Goal: Task Accomplishment & Management: Use online tool/utility

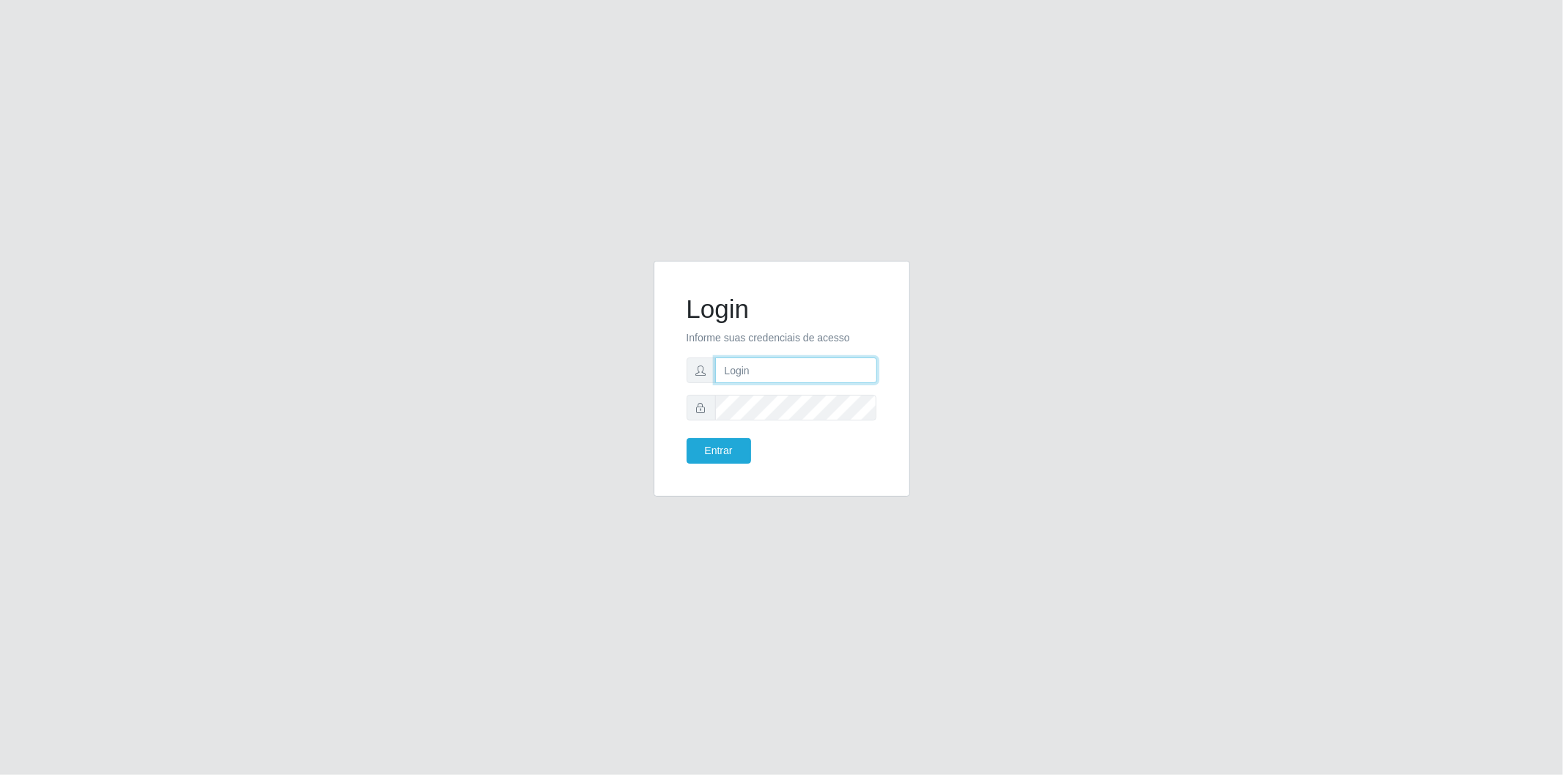
click at [768, 368] on input "text" at bounding box center [796, 371] width 162 height 26
type input "[EMAIL_ADDRESS][DOMAIN_NAME]"
click at [727, 443] on button "Entrar" at bounding box center [719, 451] width 64 height 26
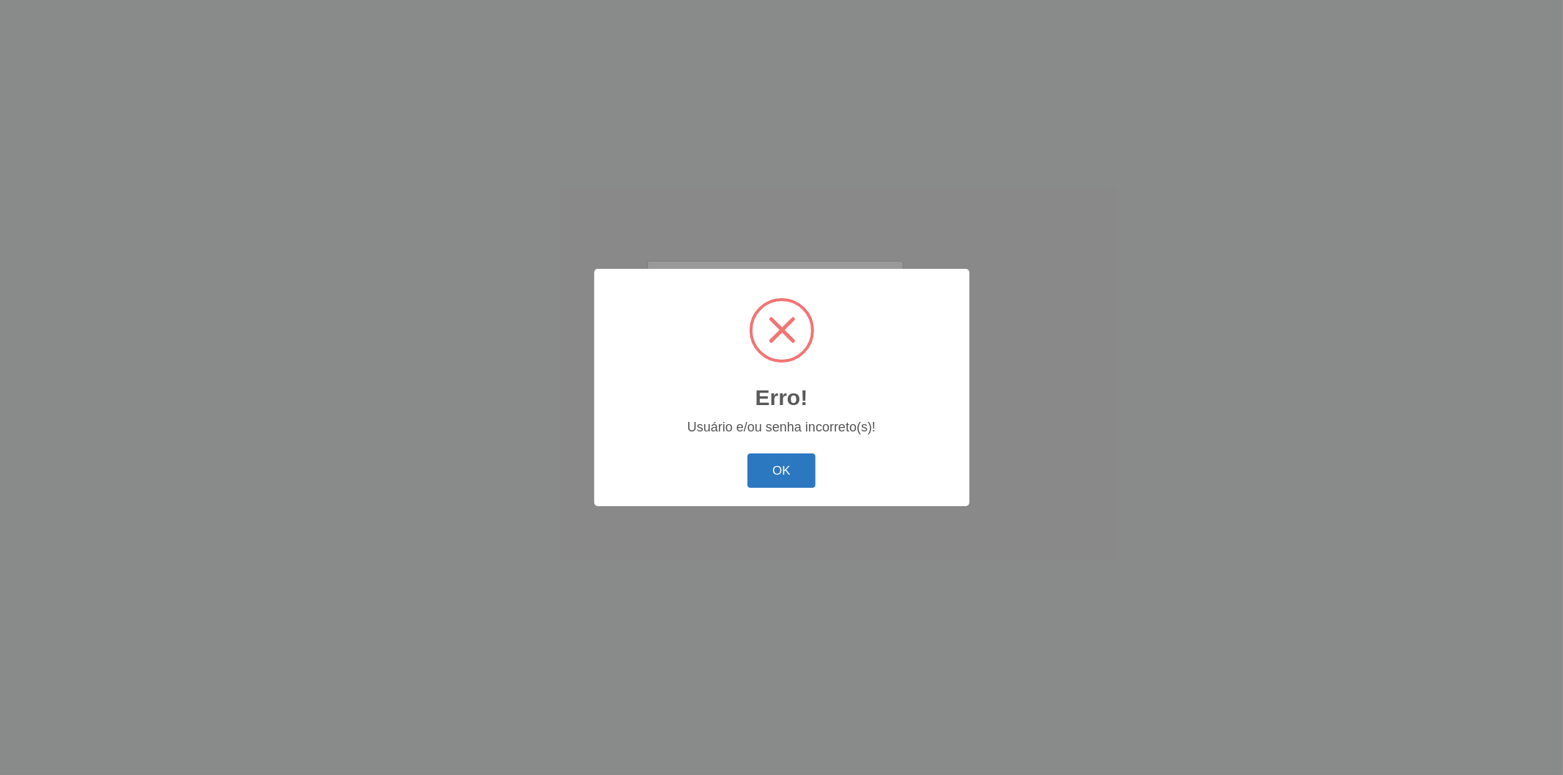
click at [809, 470] on button "OK" at bounding box center [781, 471] width 68 height 34
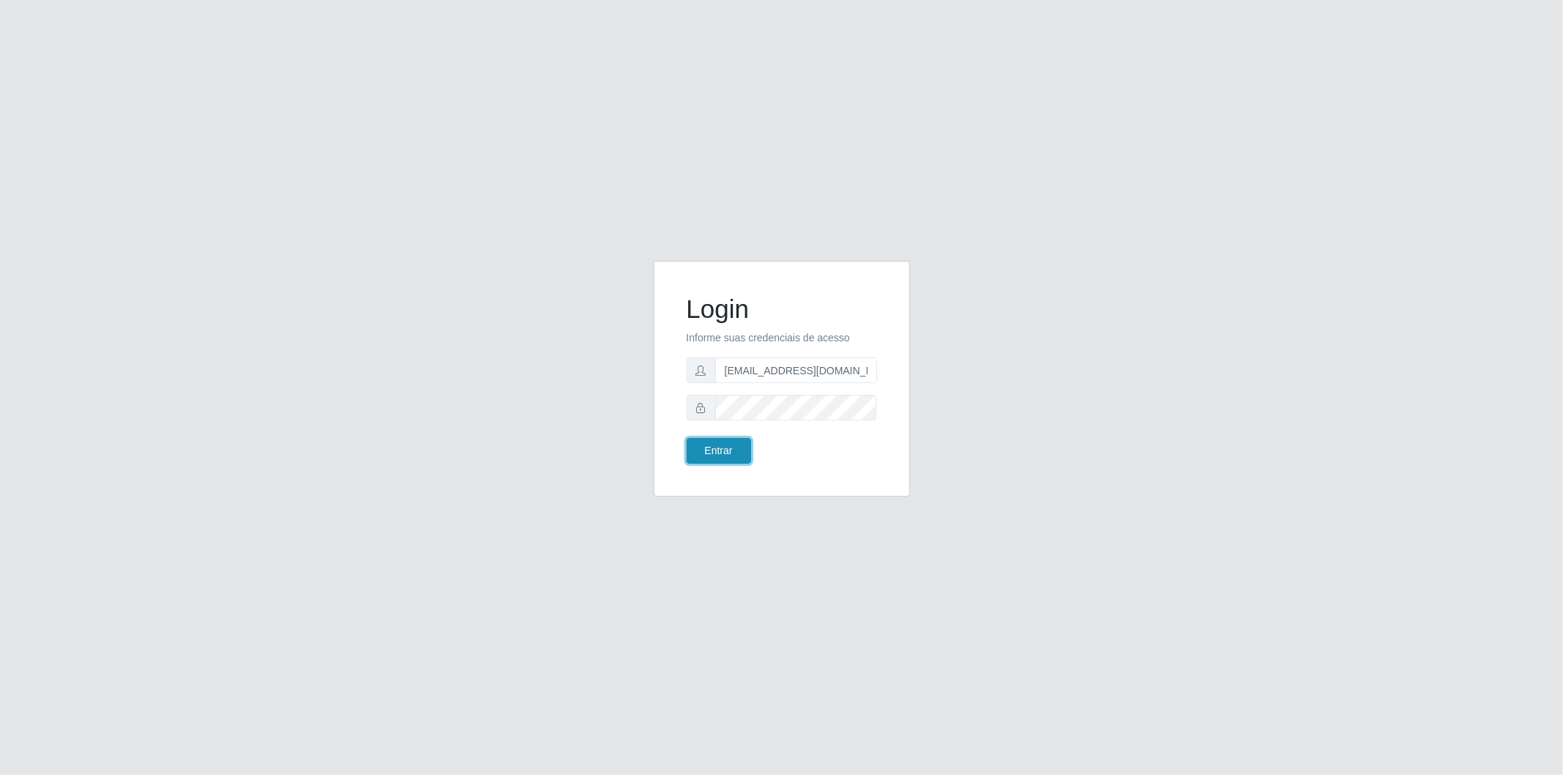
click at [741, 456] on button "Entrar" at bounding box center [719, 451] width 64 height 26
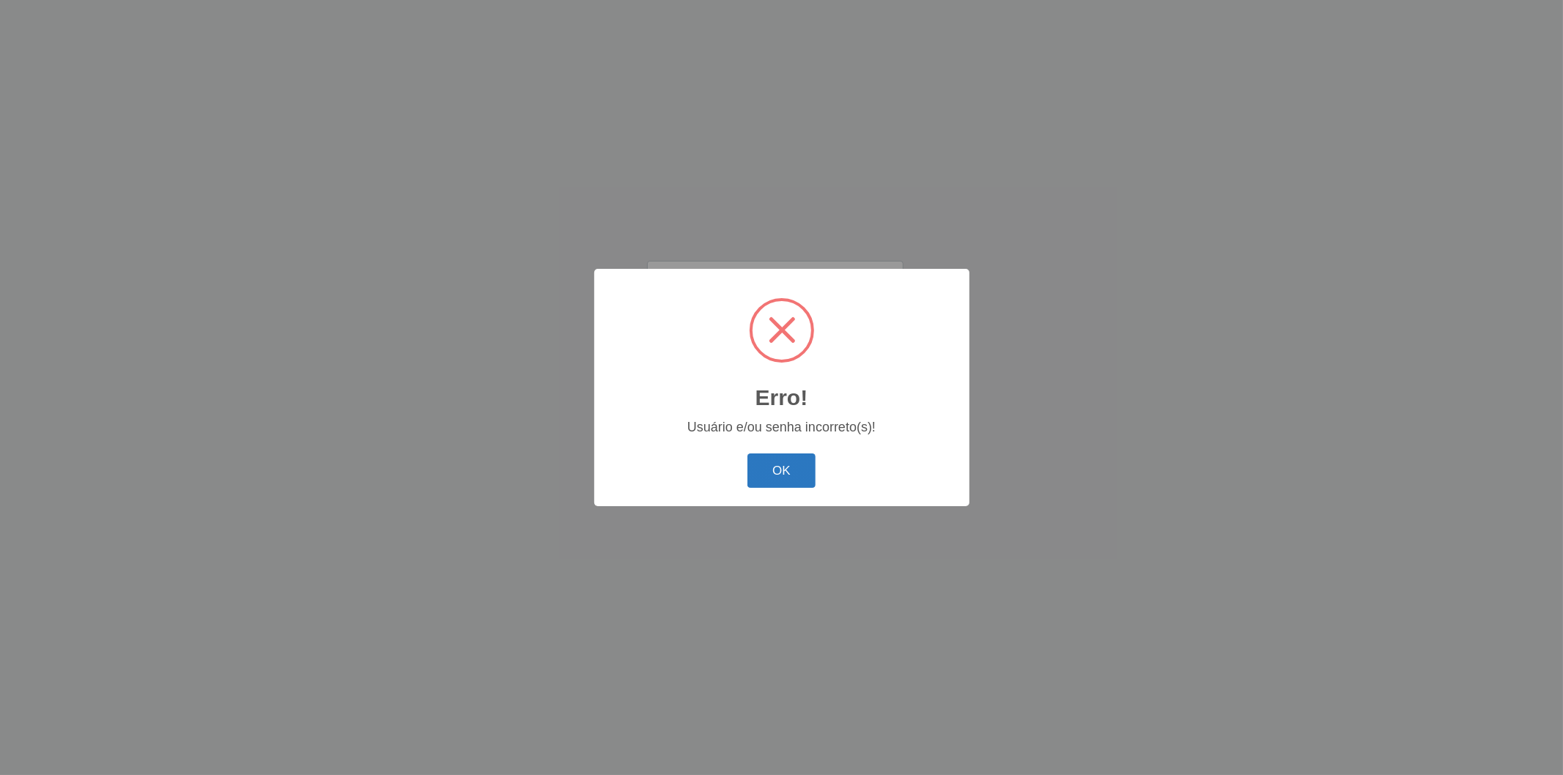
click at [762, 465] on button "OK" at bounding box center [781, 471] width 68 height 34
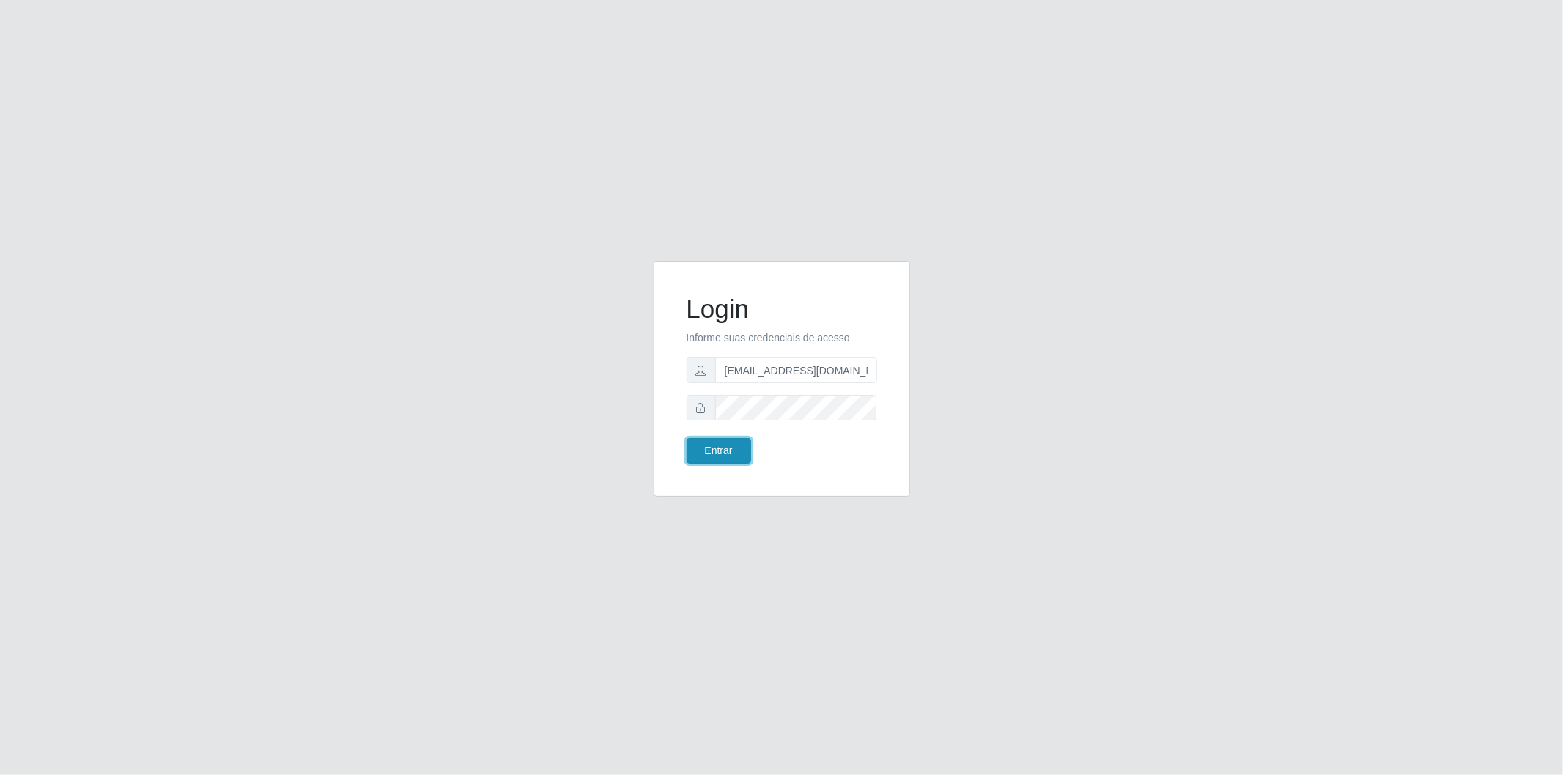
click at [709, 451] on button "Entrar" at bounding box center [719, 451] width 64 height 26
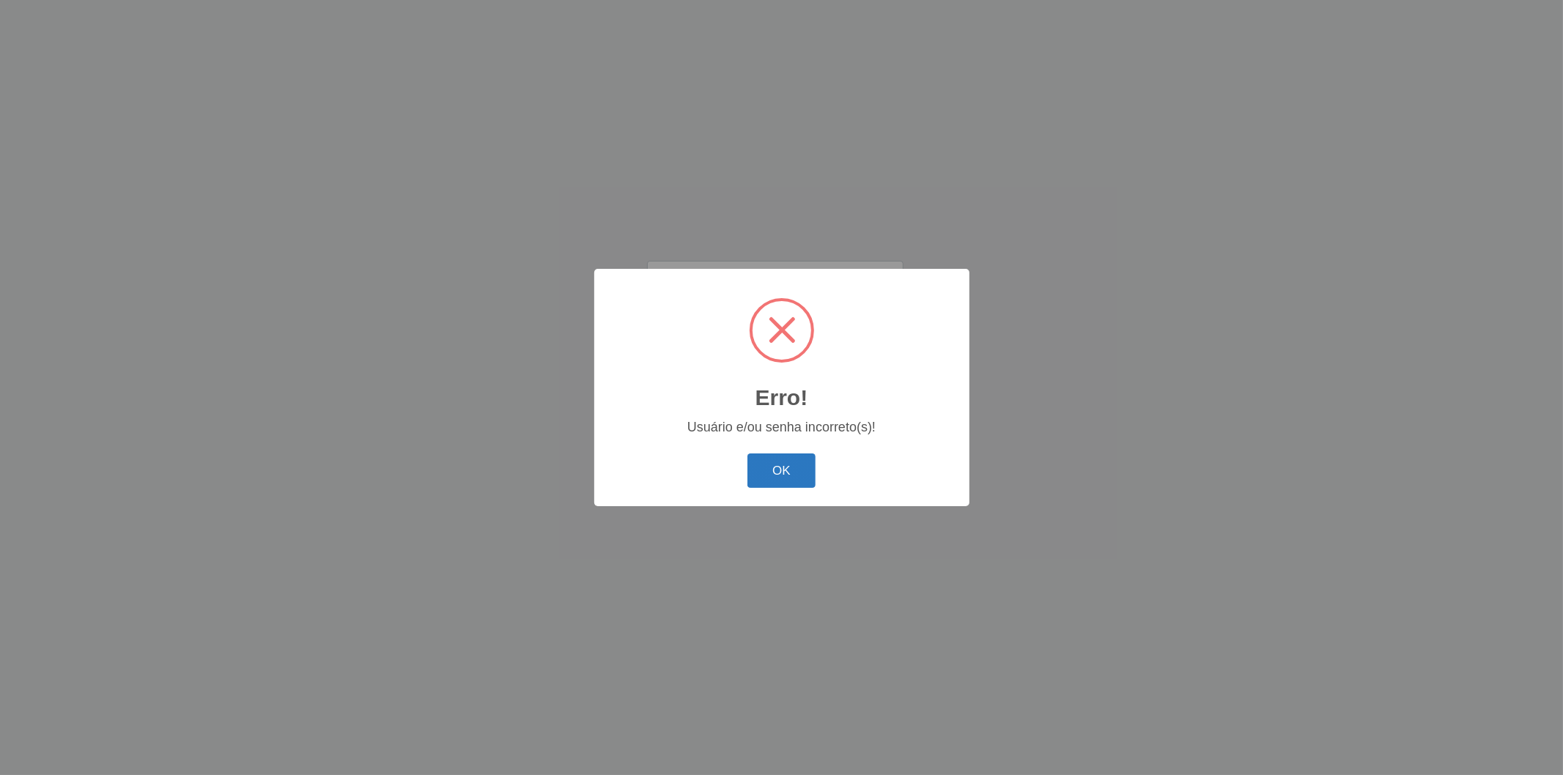
click at [800, 476] on button "OK" at bounding box center [781, 471] width 68 height 34
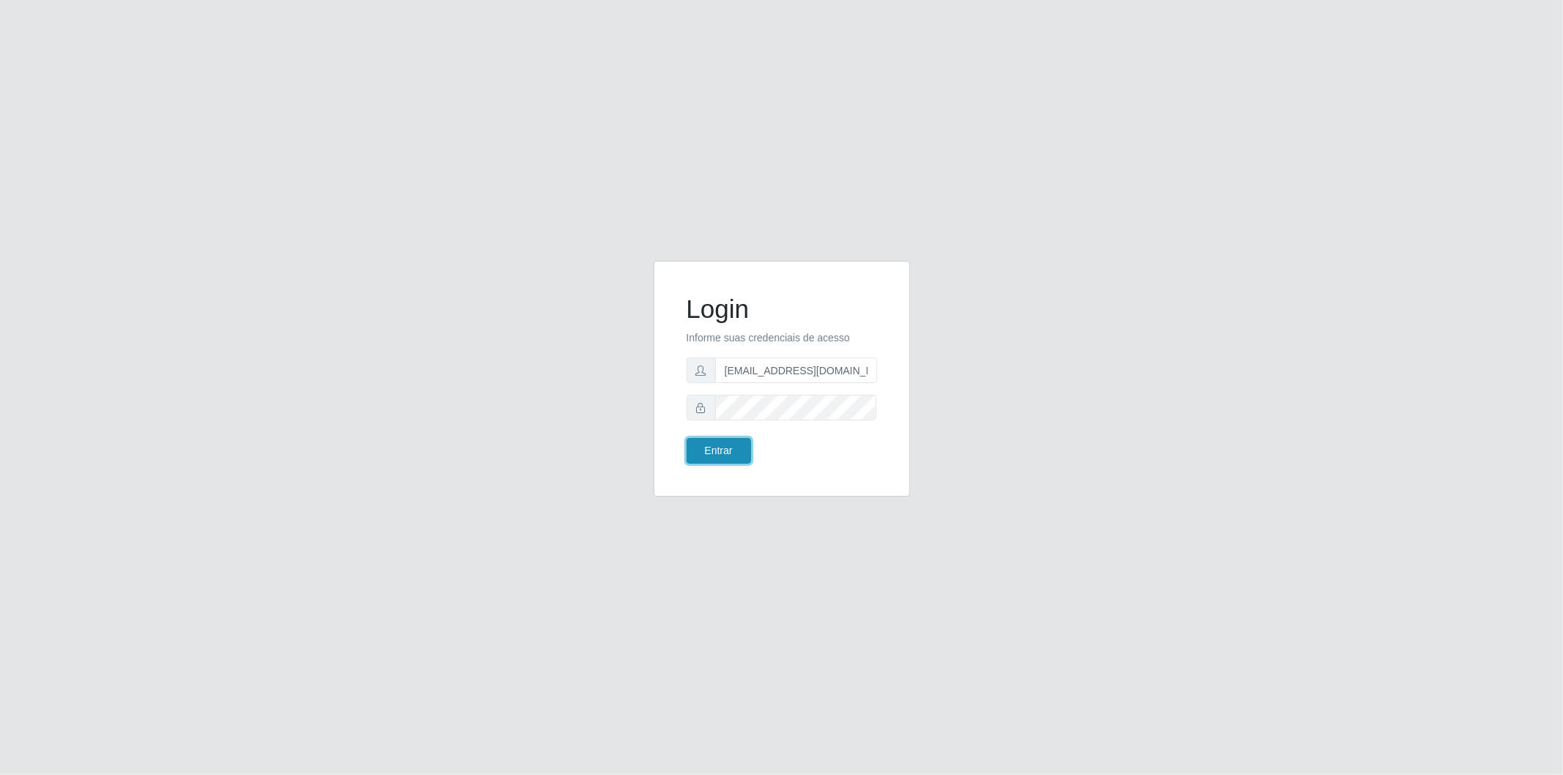
click at [730, 451] on button "Entrar" at bounding box center [719, 451] width 64 height 26
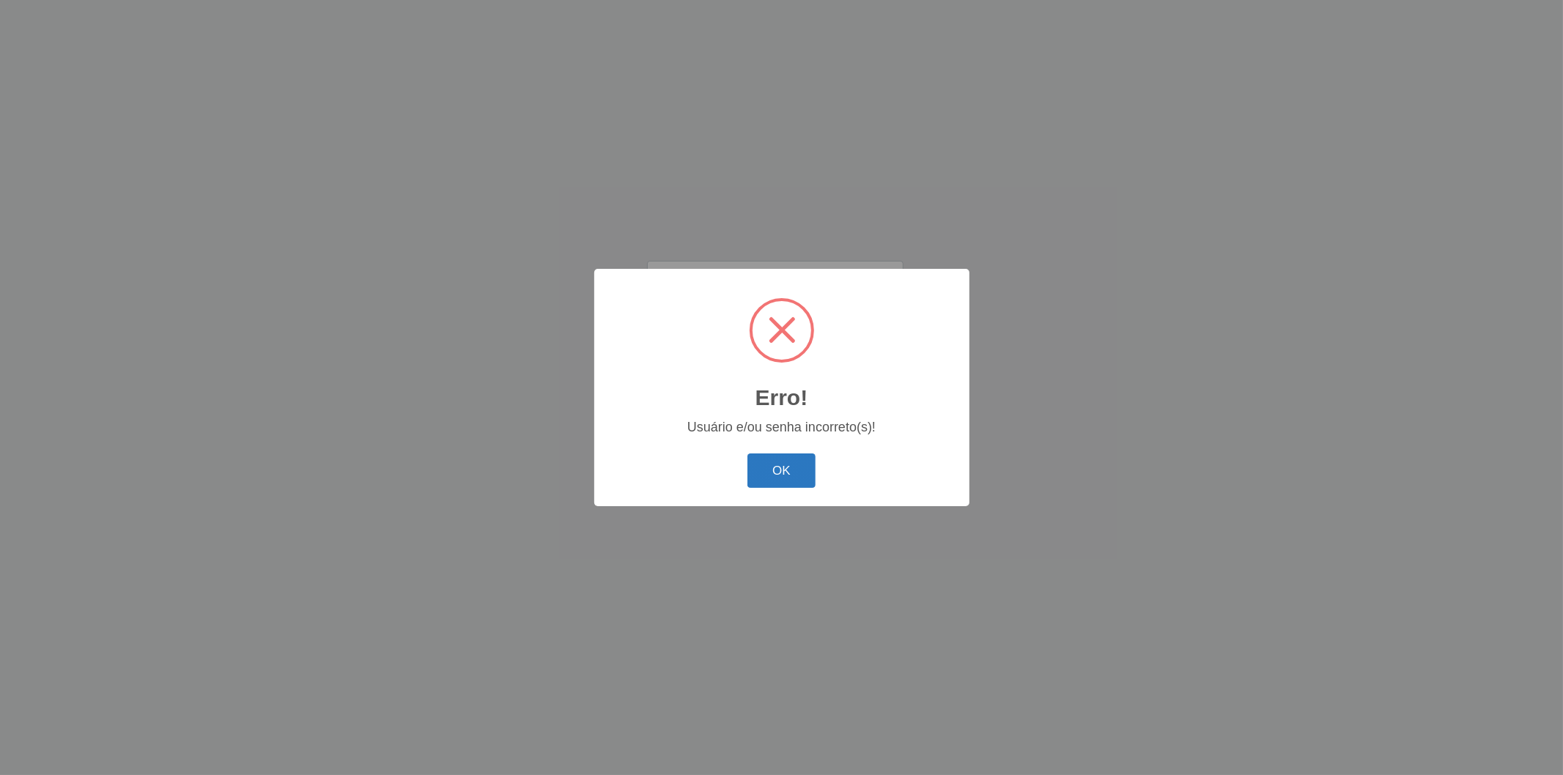
click at [782, 481] on button "OK" at bounding box center [781, 471] width 68 height 34
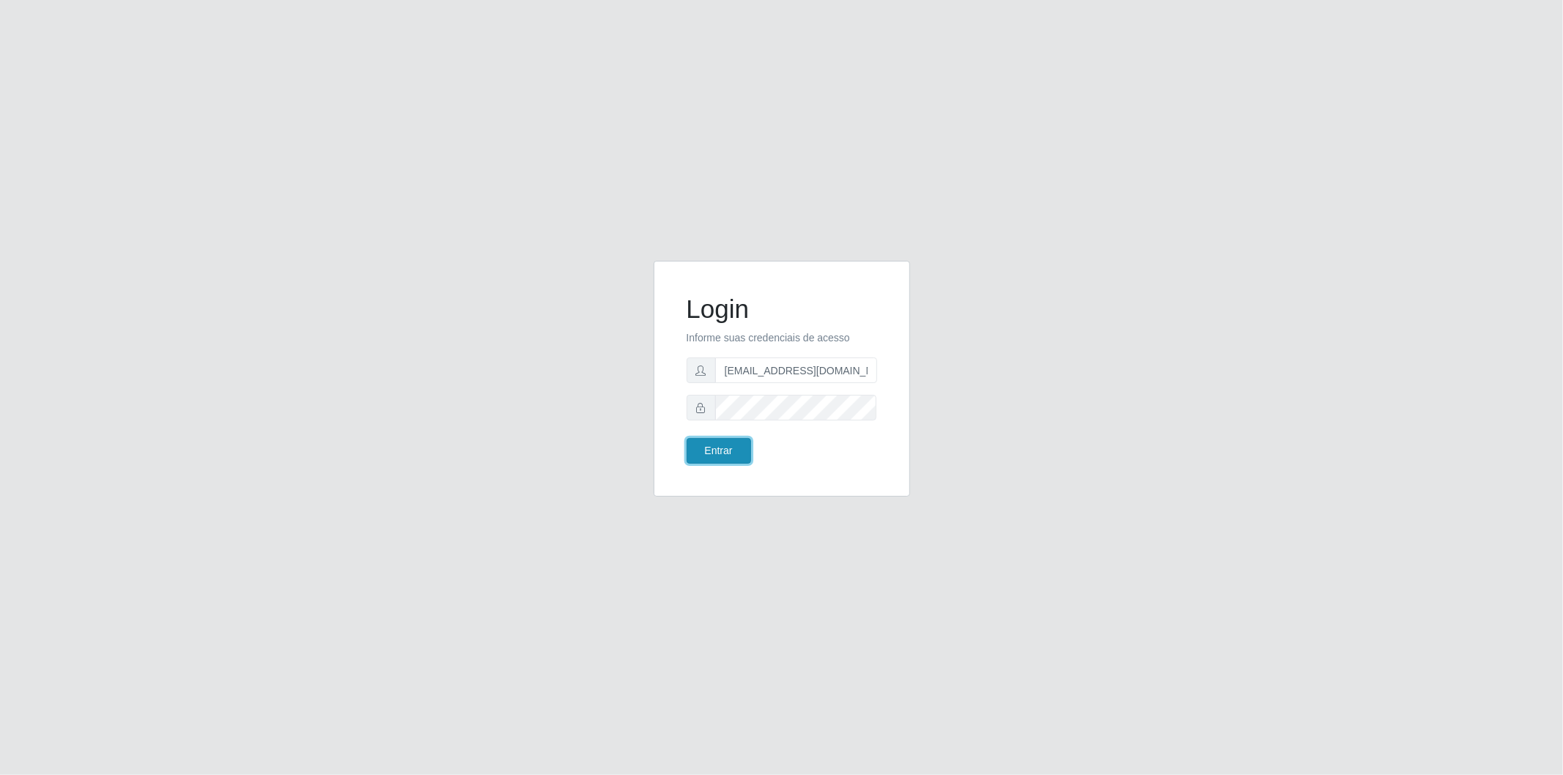
click at [716, 455] on button "Entrar" at bounding box center [719, 451] width 64 height 26
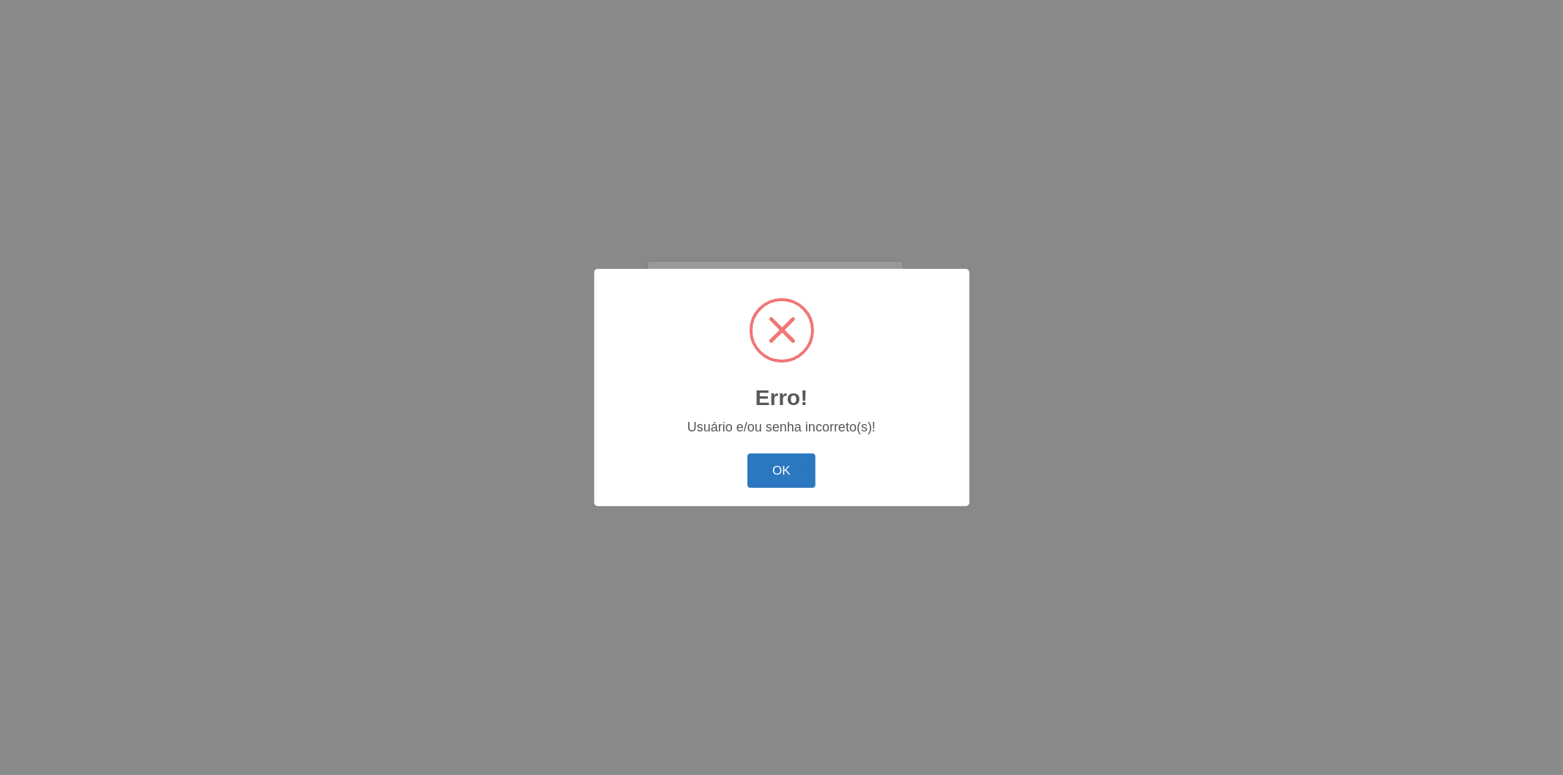
click at [791, 467] on button "OK" at bounding box center [781, 471] width 68 height 34
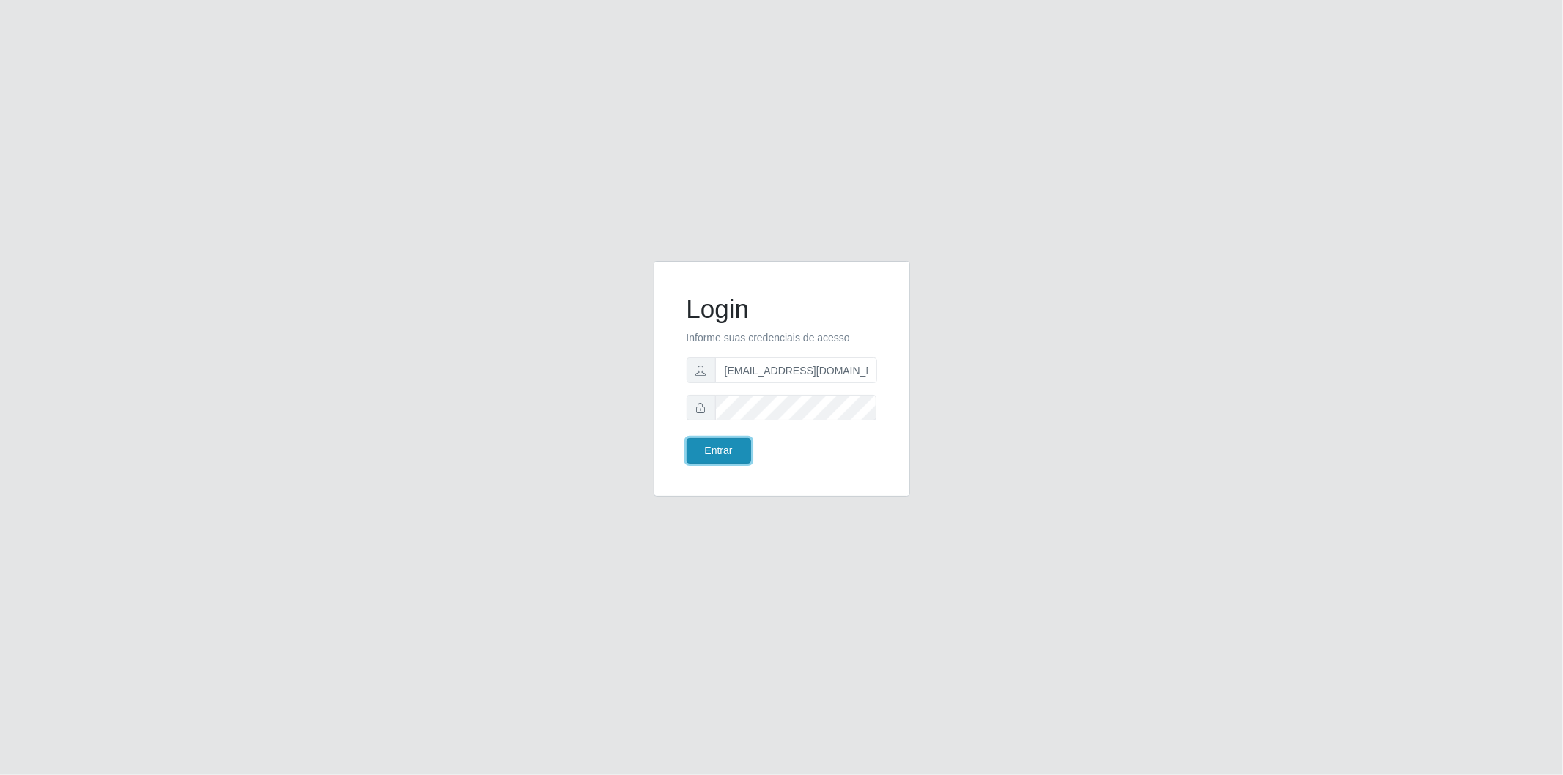
click at [733, 462] on button "Entrar" at bounding box center [719, 451] width 64 height 26
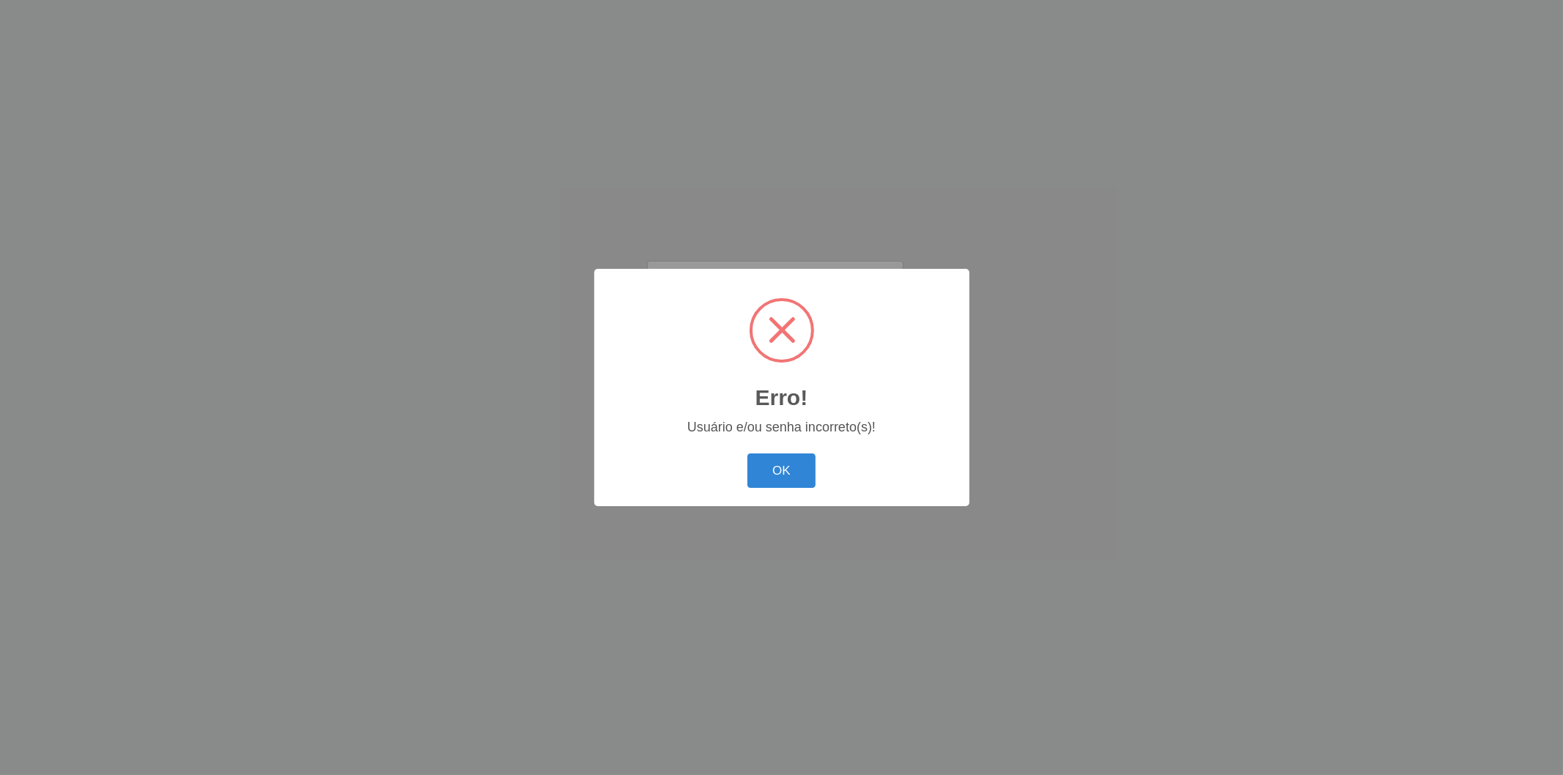
click at [733, 462] on div "OK Cancel" at bounding box center [782, 471] width 346 height 42
click at [825, 474] on div "OK Cancel" at bounding box center [782, 471] width 346 height 42
click at [793, 487] on button "OK" at bounding box center [781, 471] width 68 height 34
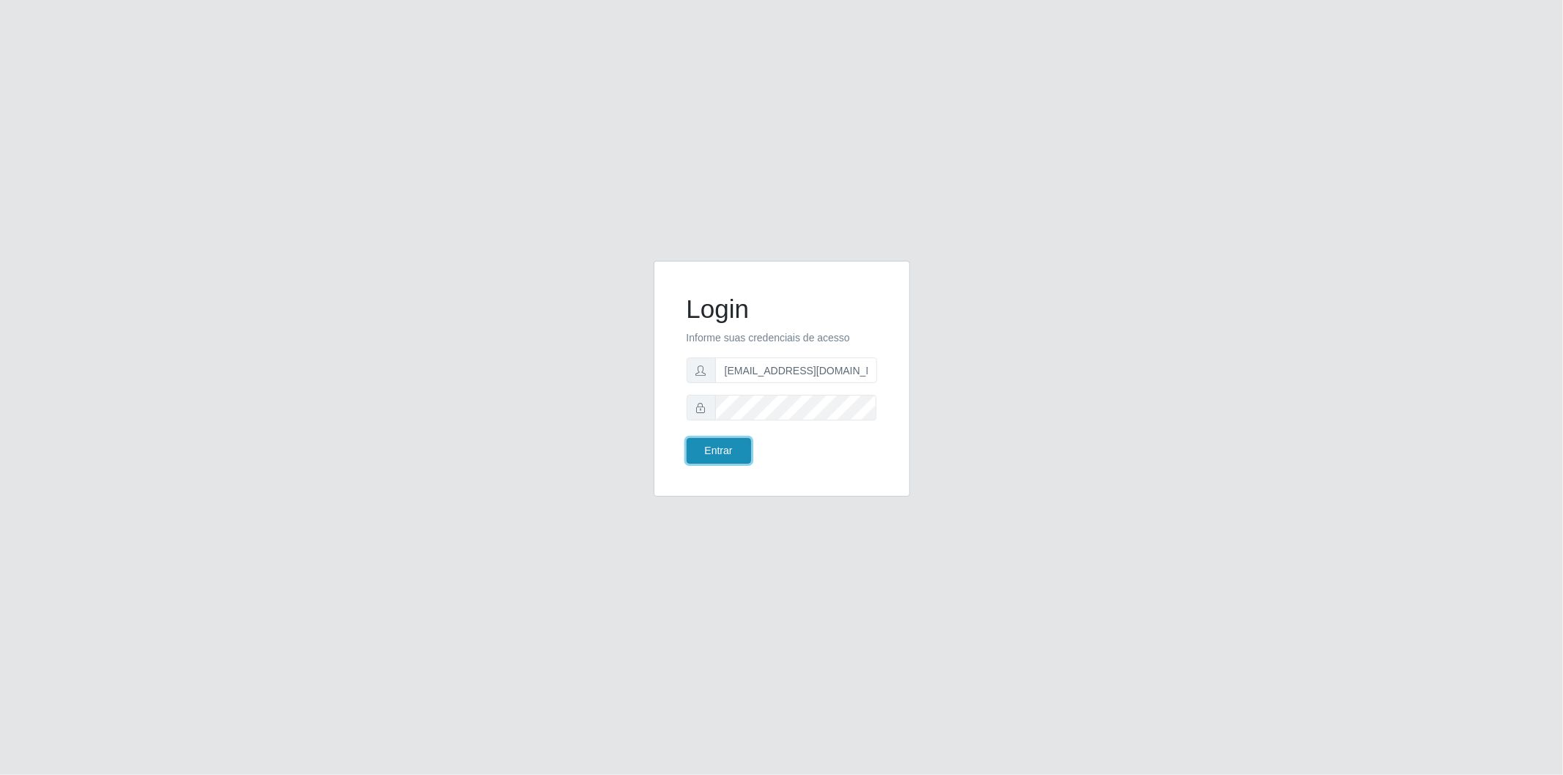
click at [727, 456] on button "Entrar" at bounding box center [719, 451] width 64 height 26
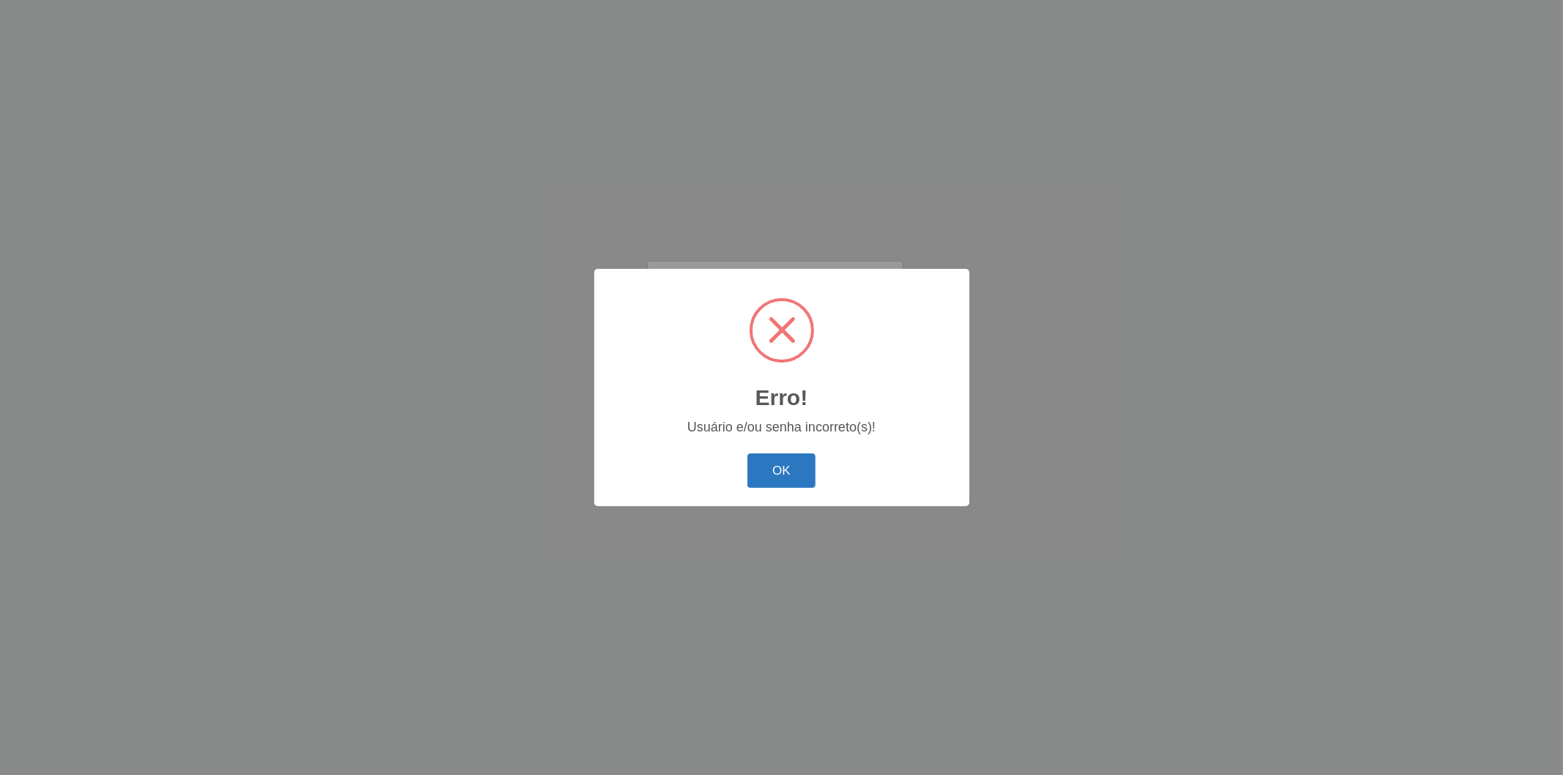
click at [778, 475] on button "OK" at bounding box center [781, 471] width 68 height 34
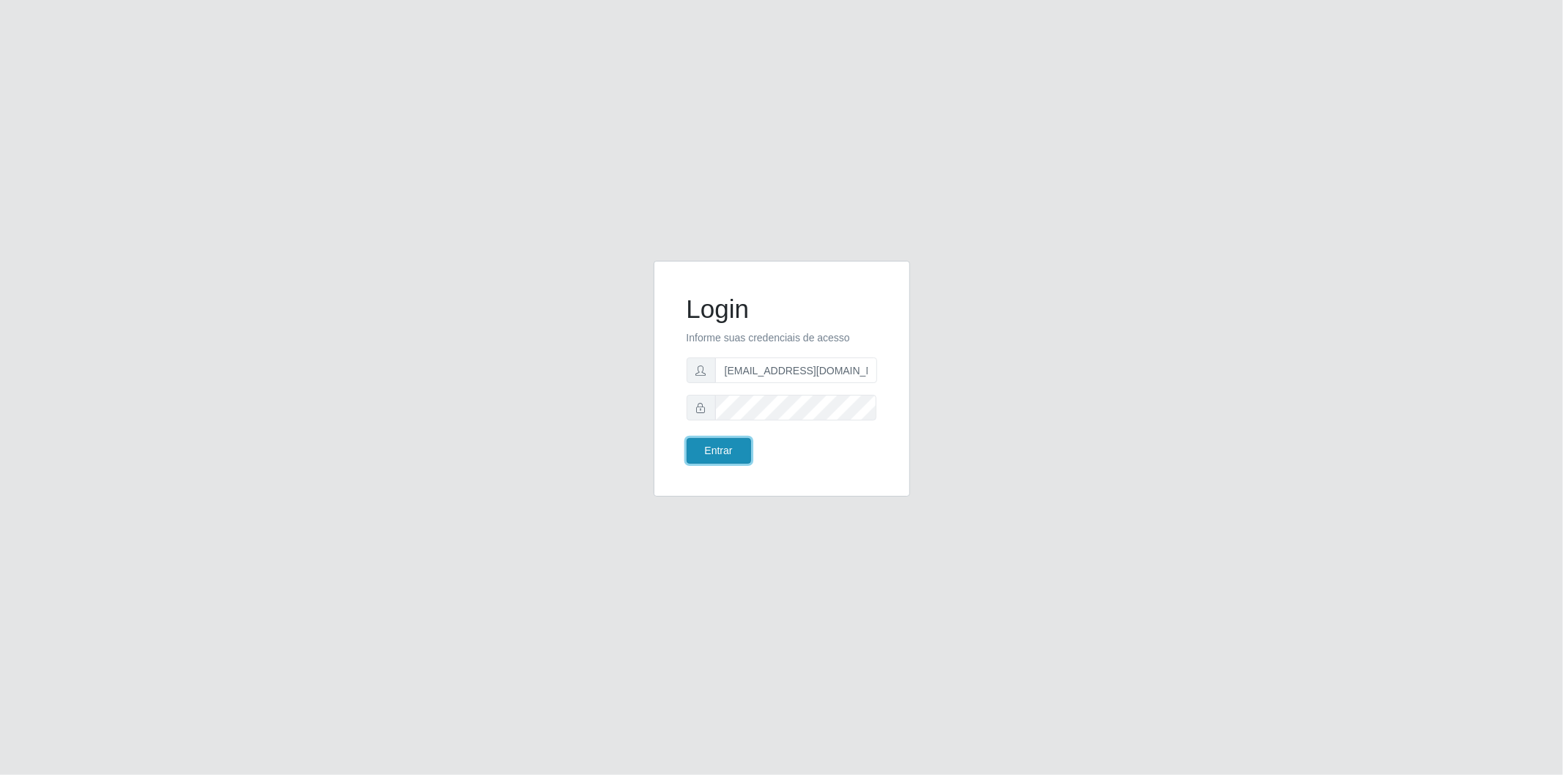
click at [708, 456] on button "Entrar" at bounding box center [719, 451] width 64 height 26
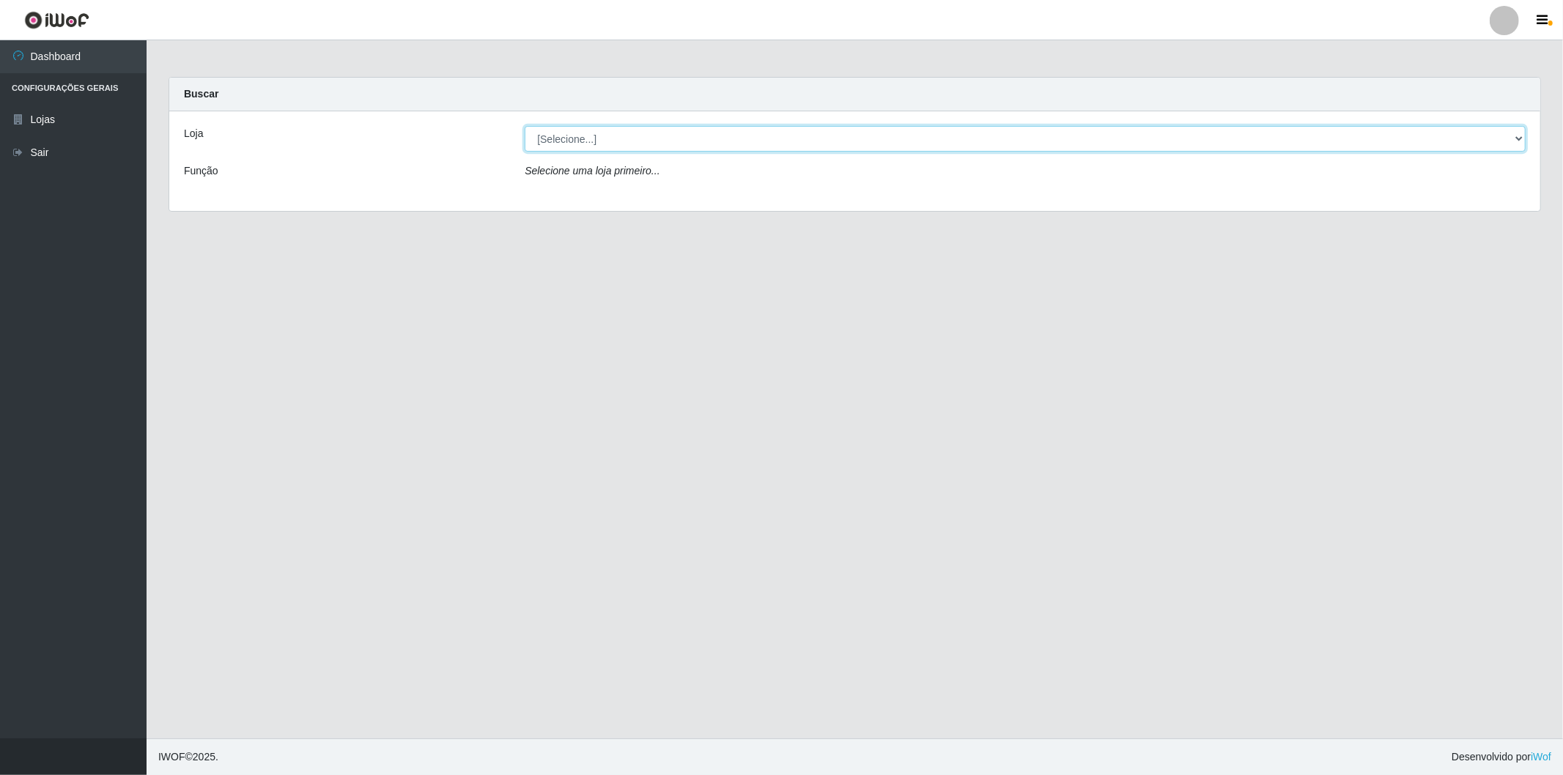
click at [1509, 127] on select "[Selecione...] BomQueSó Agreste - Loja 2" at bounding box center [1025, 139] width 1001 height 26
select select "214"
click at [525, 126] on select "[Selecione...] BomQueSó Agreste - Loja 2" at bounding box center [1025, 139] width 1001 height 26
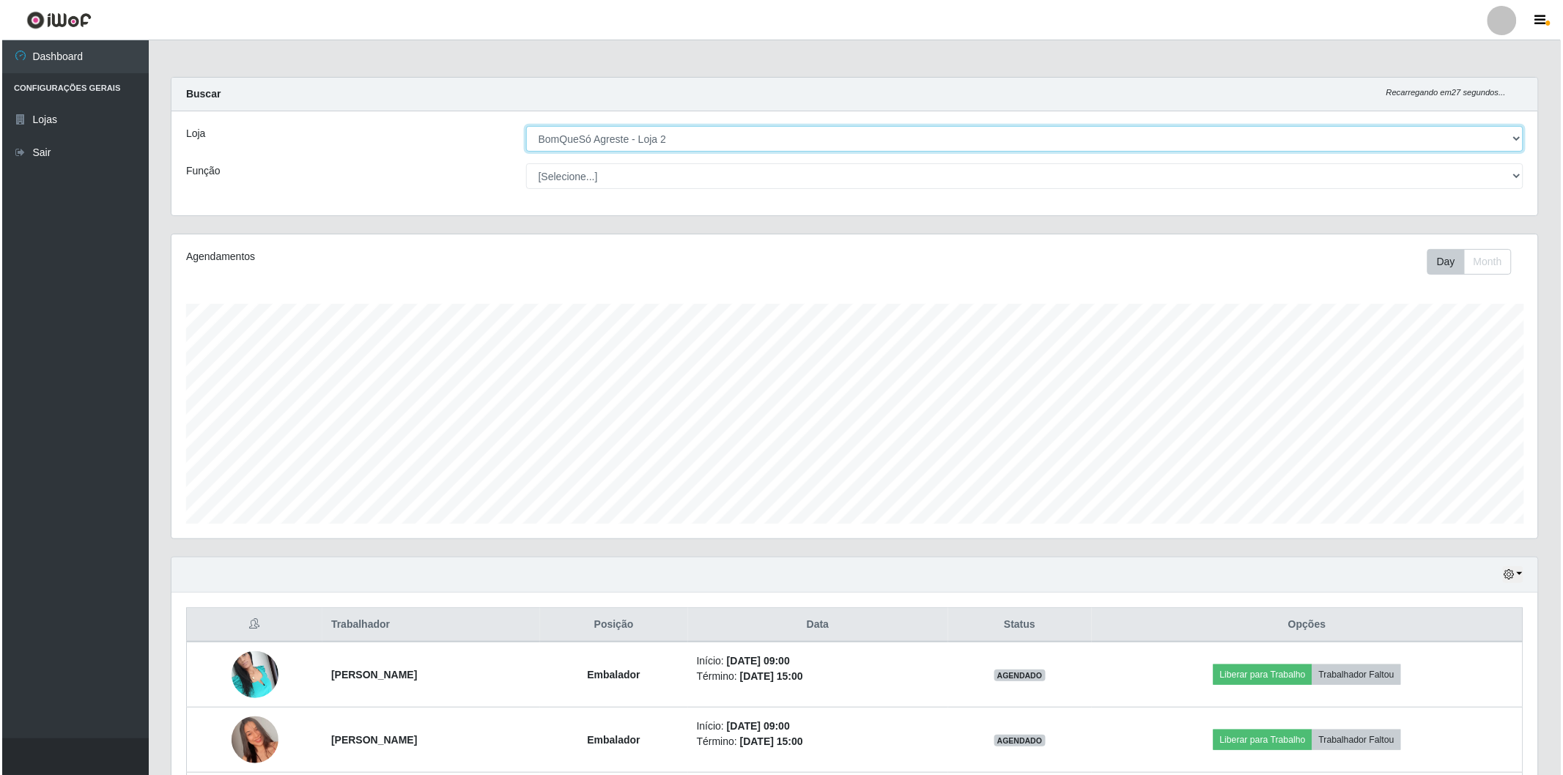
scroll to position [244, 0]
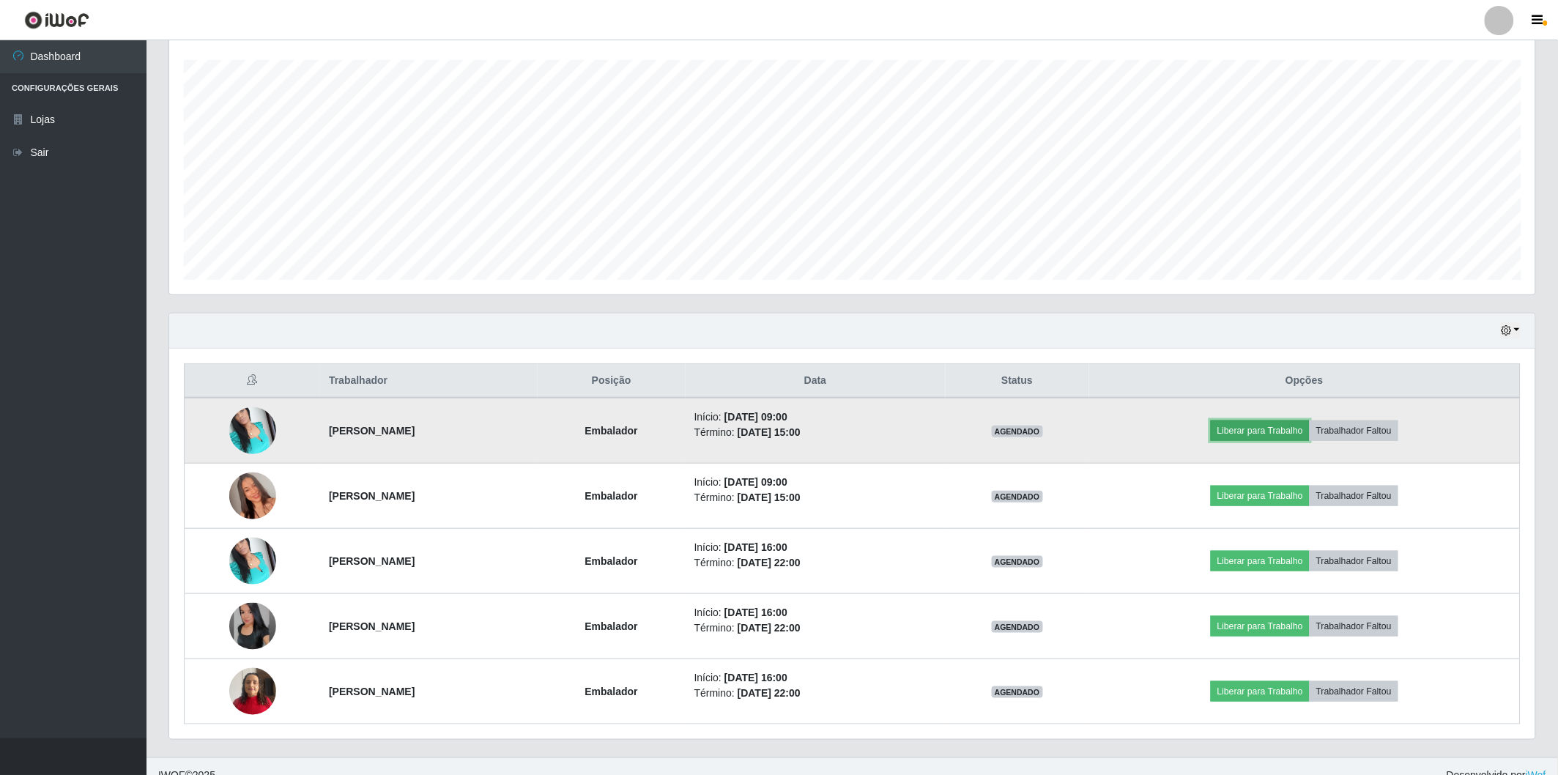
click at [1246, 433] on button "Liberar para Trabalho" at bounding box center [1260, 431] width 99 height 21
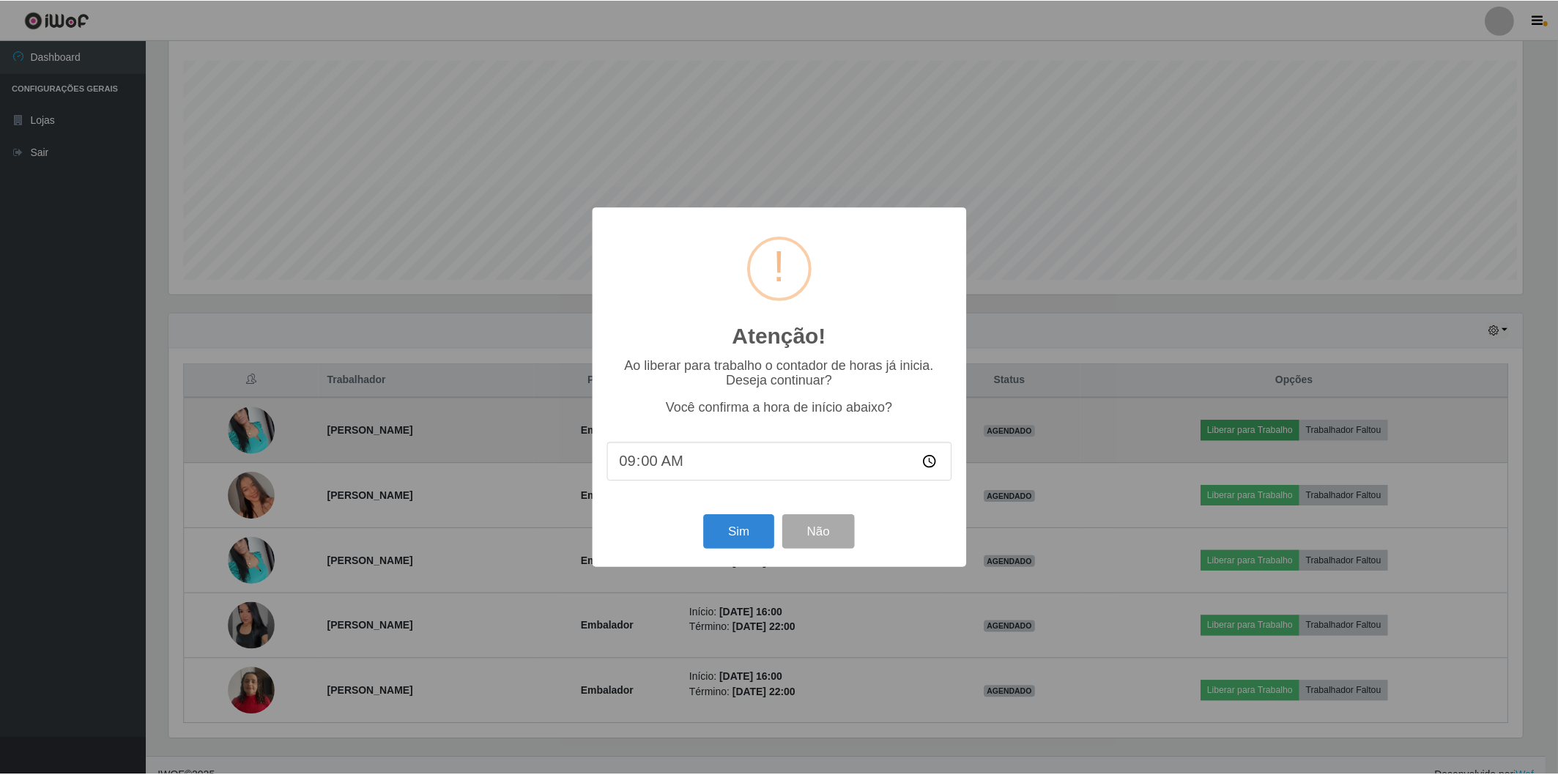
scroll to position [303, 1358]
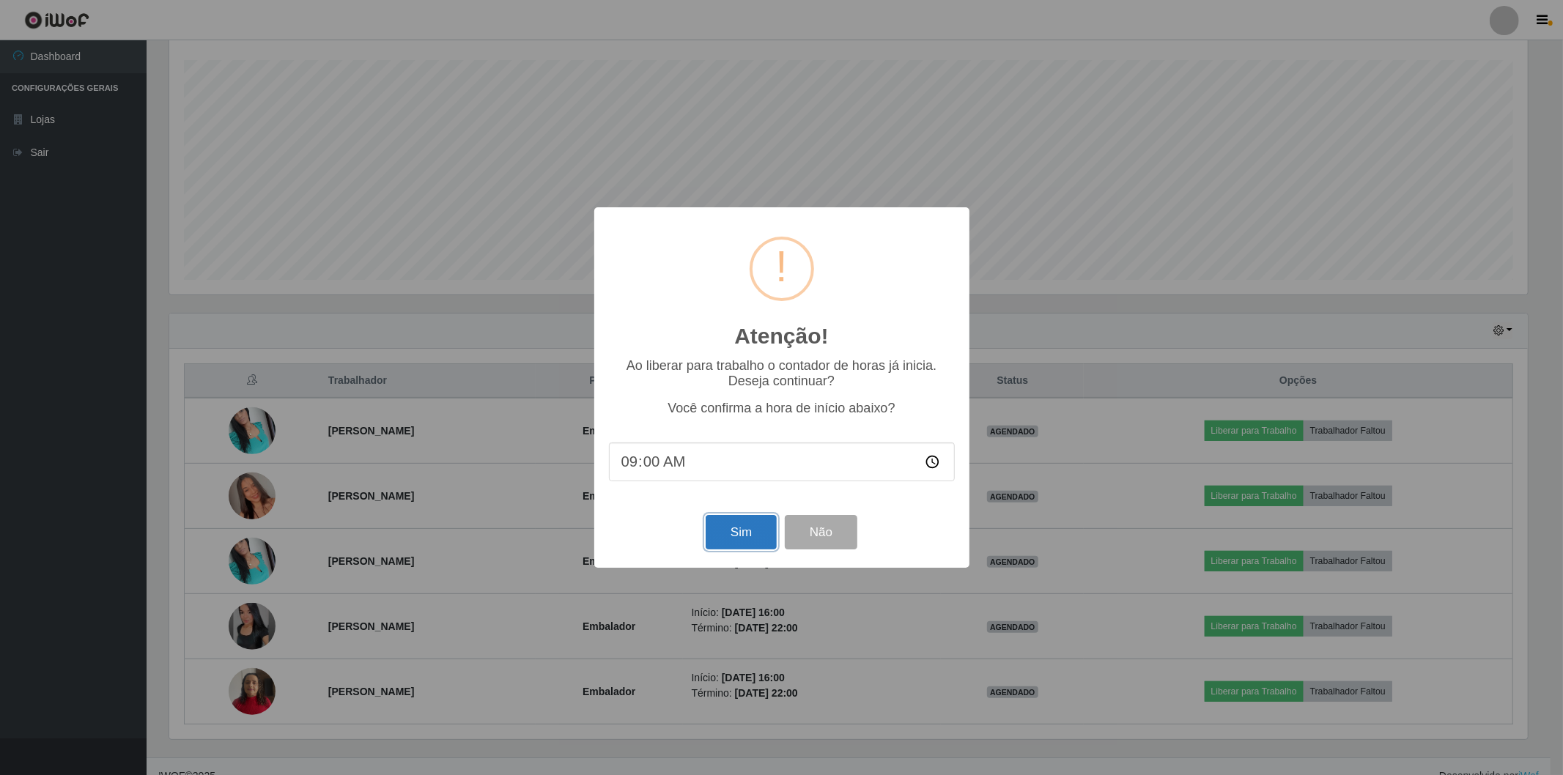
click at [717, 529] on button "Sim" at bounding box center [741, 532] width 71 height 34
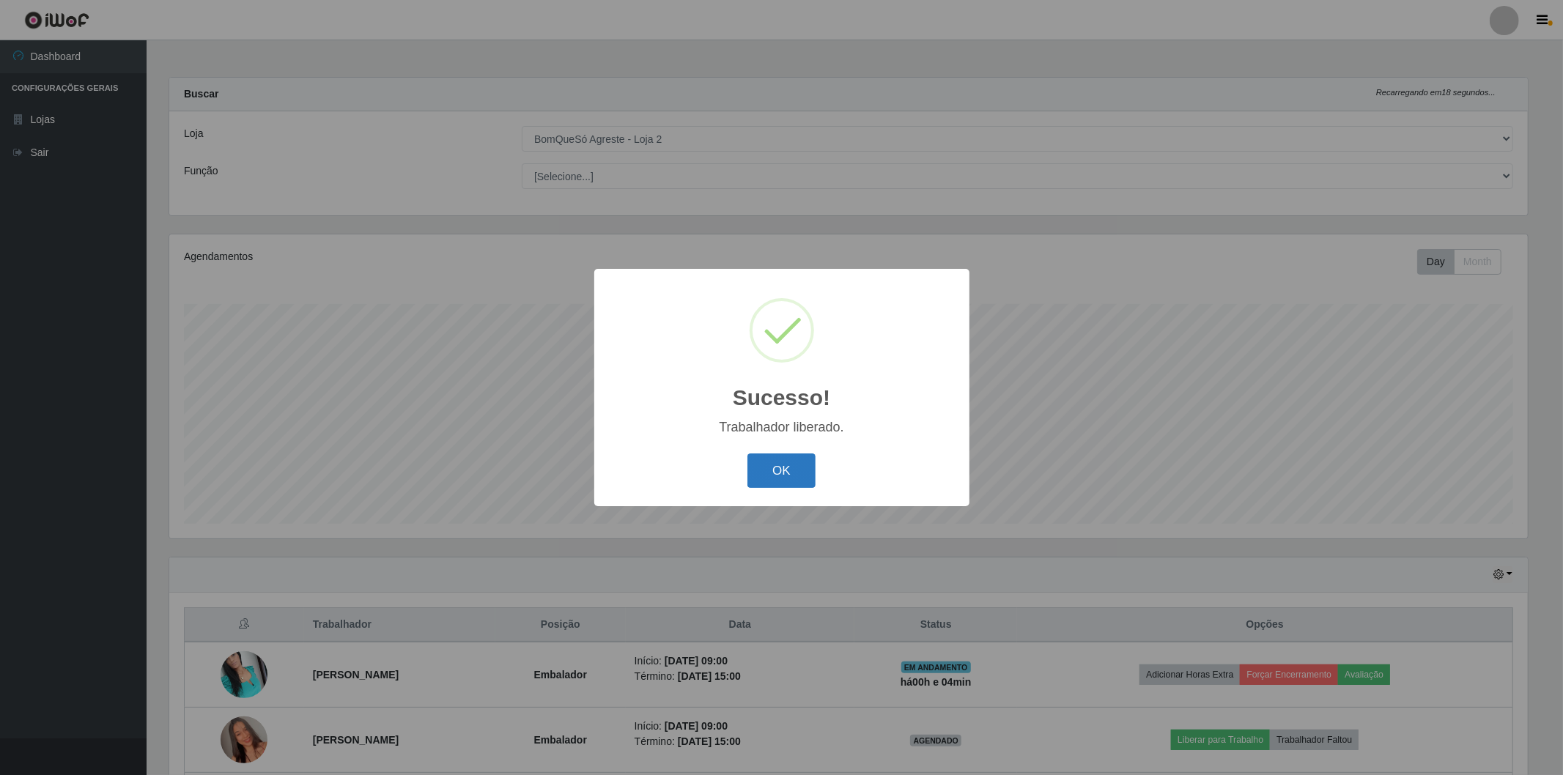
click at [799, 475] on button "OK" at bounding box center [781, 471] width 68 height 34
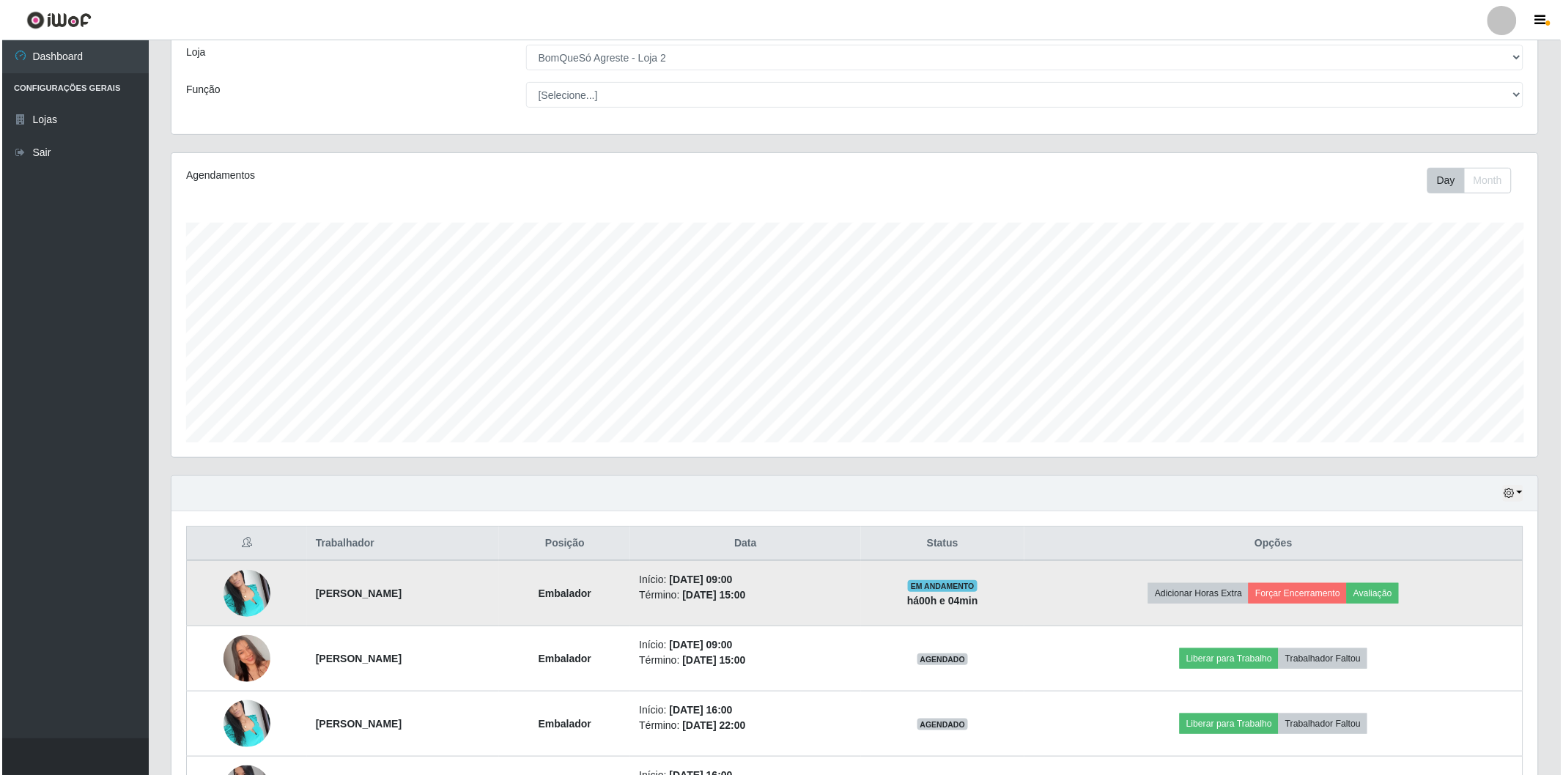
scroll to position [163, 0]
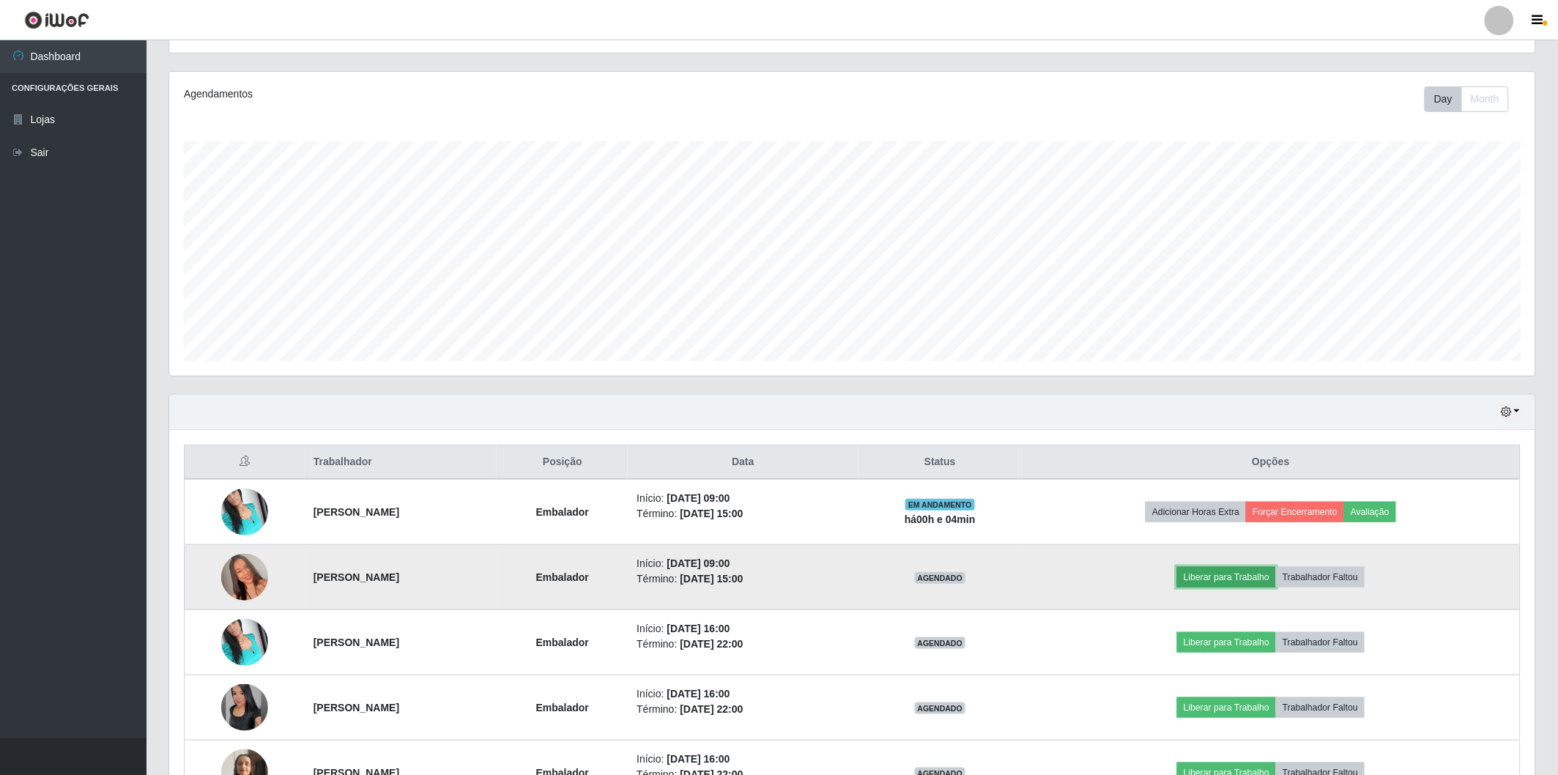
click at [1260, 576] on button "Liberar para Trabalho" at bounding box center [1226, 577] width 99 height 21
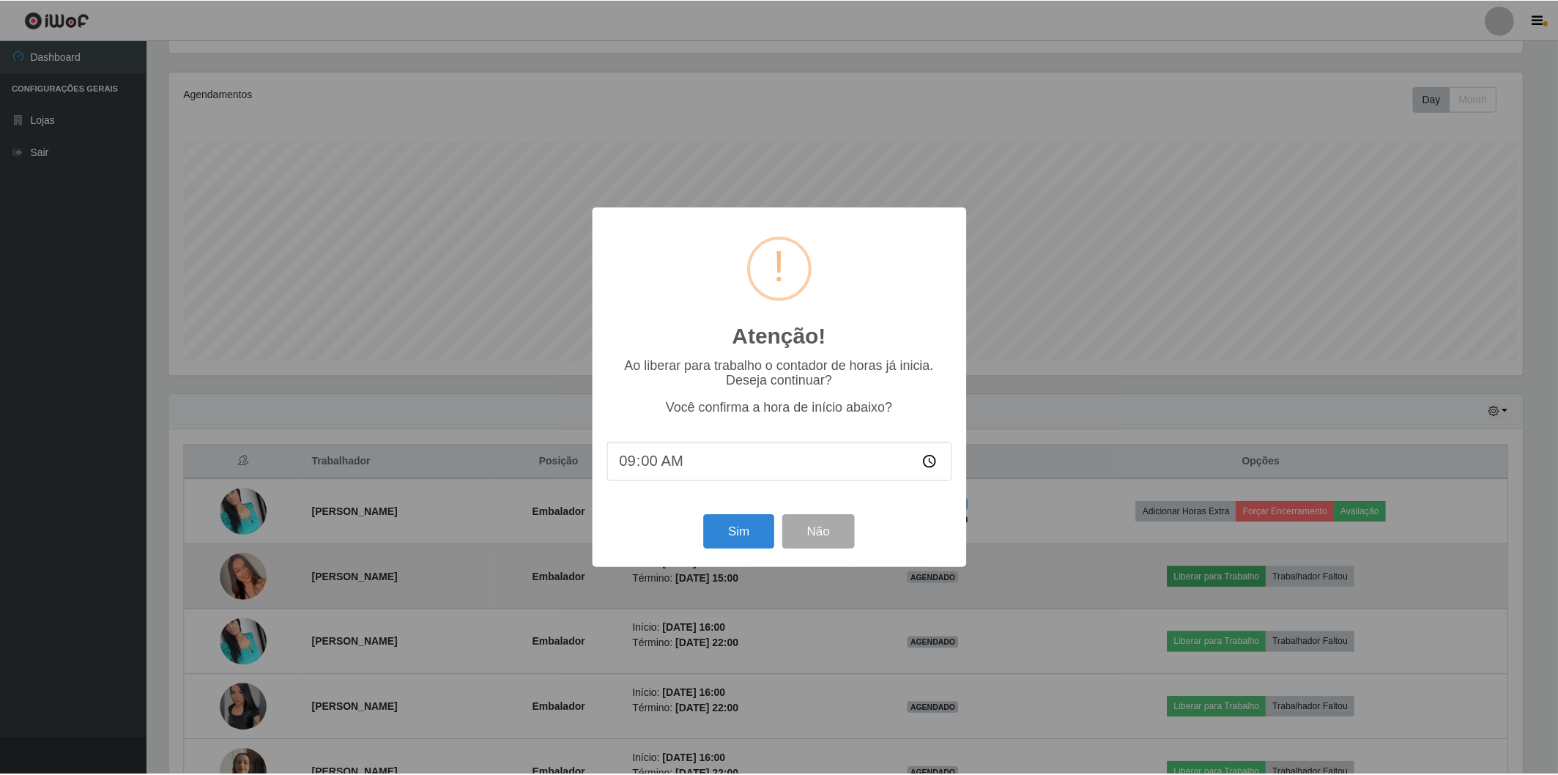
scroll to position [303, 1358]
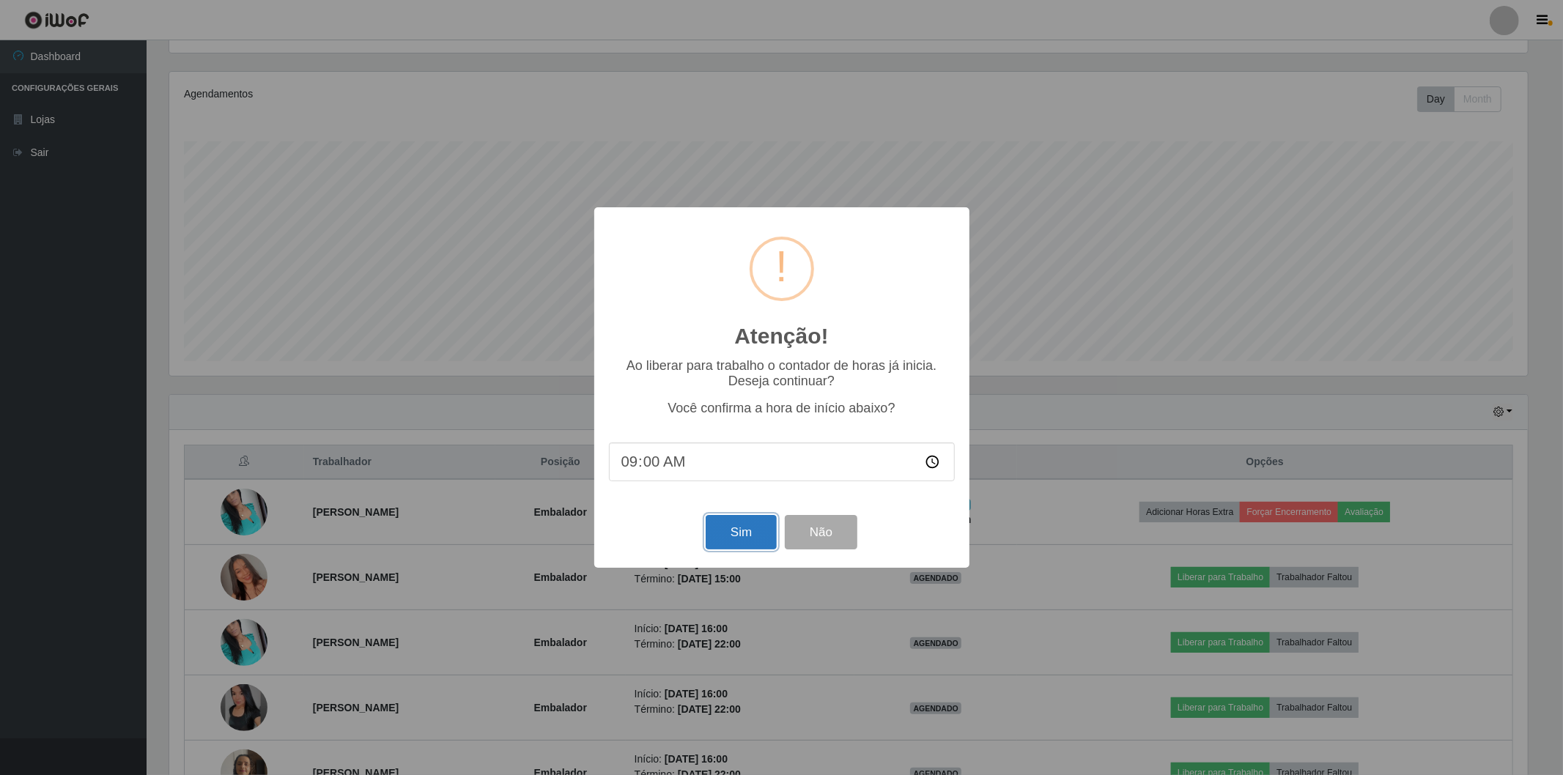
click at [733, 533] on button "Sim" at bounding box center [741, 532] width 71 height 34
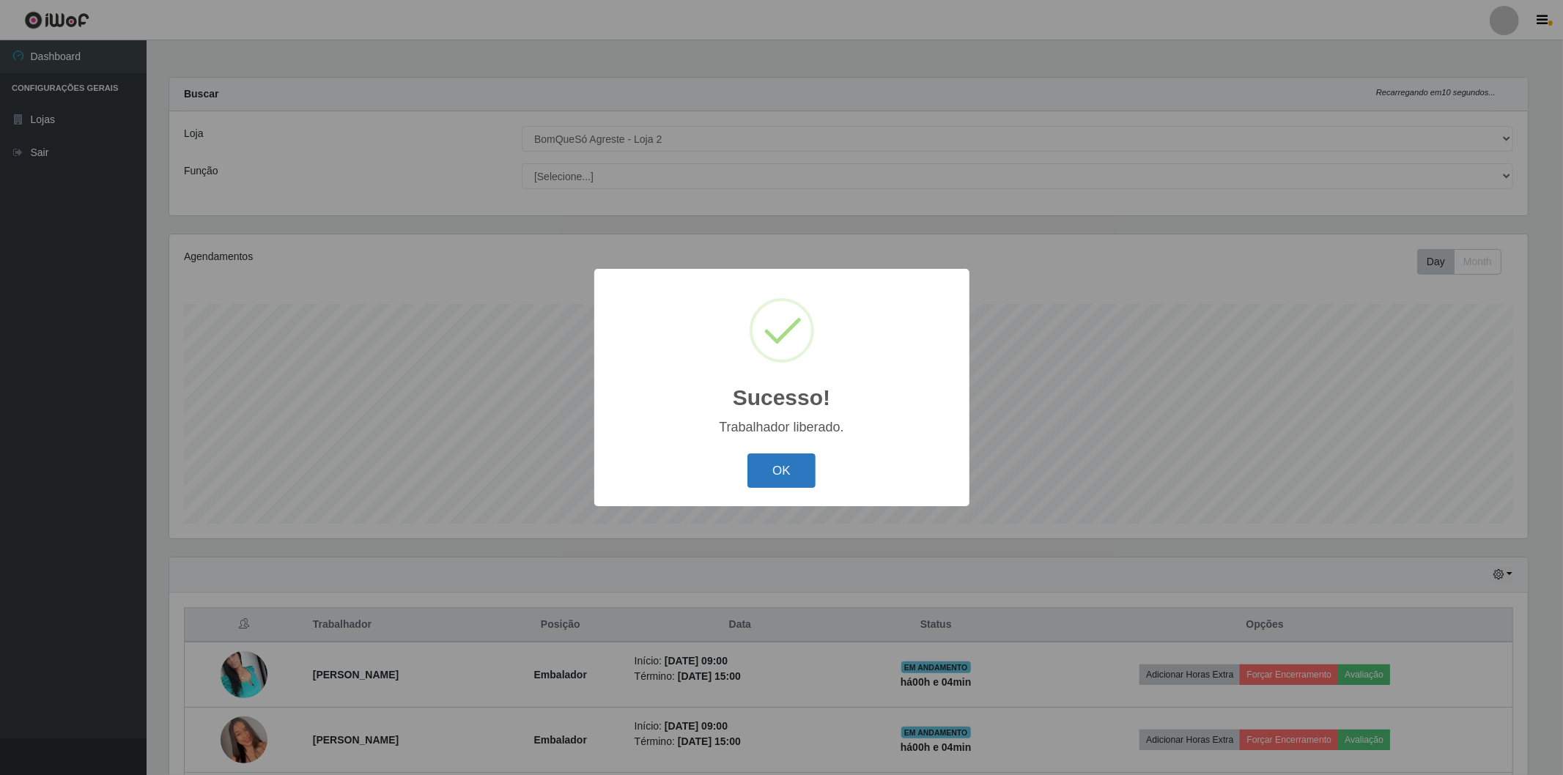
click at [765, 473] on button "OK" at bounding box center [781, 471] width 68 height 34
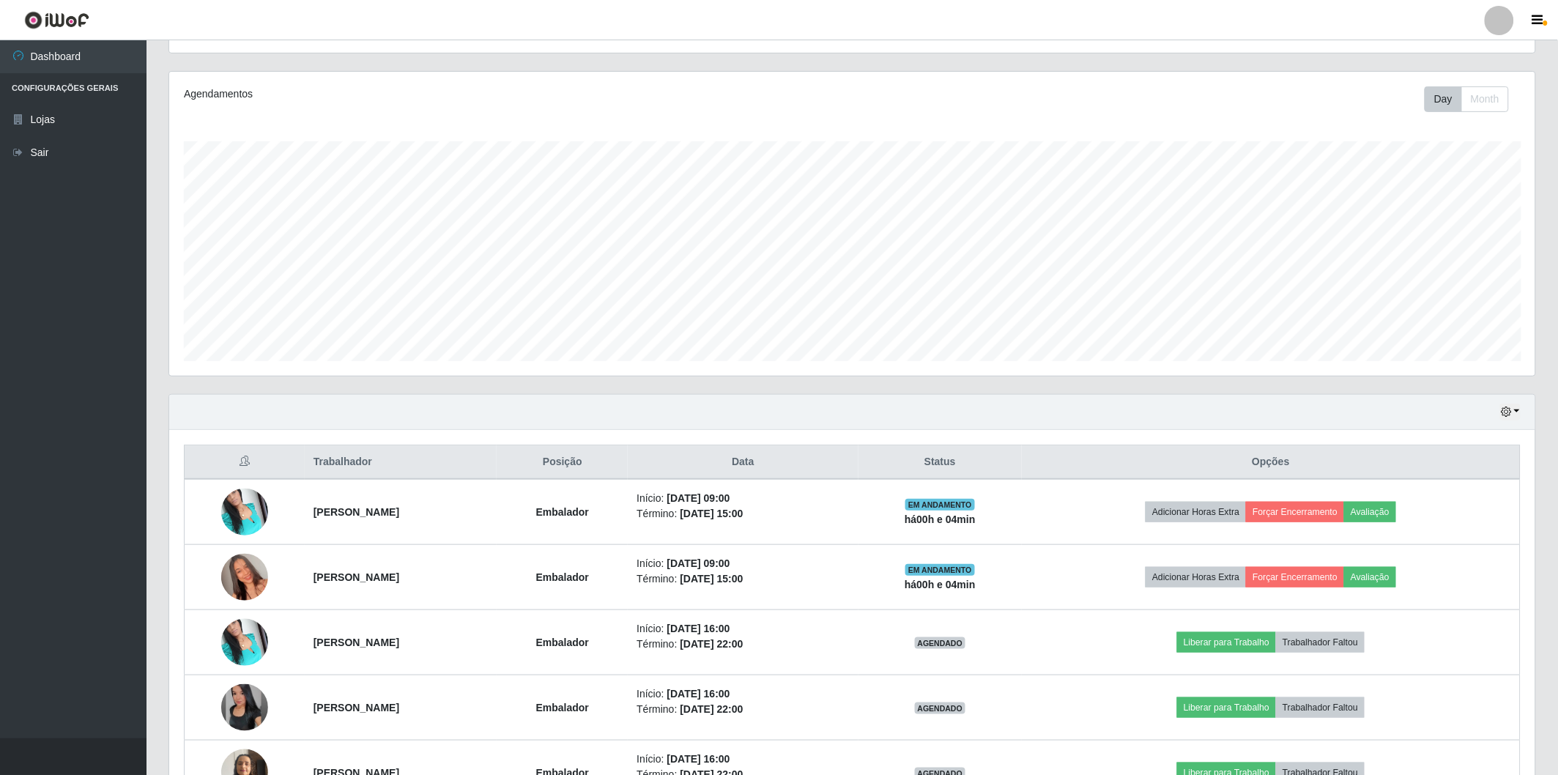
scroll to position [262, 0]
